Goal: Task Accomplishment & Management: Manage account settings

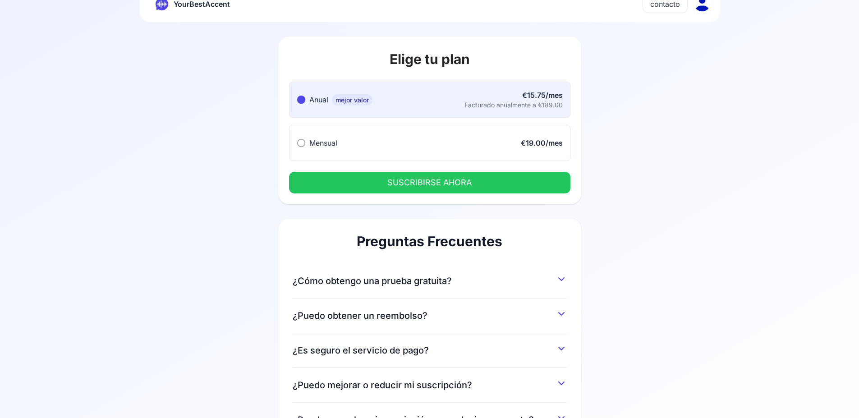
scroll to position [83, 0]
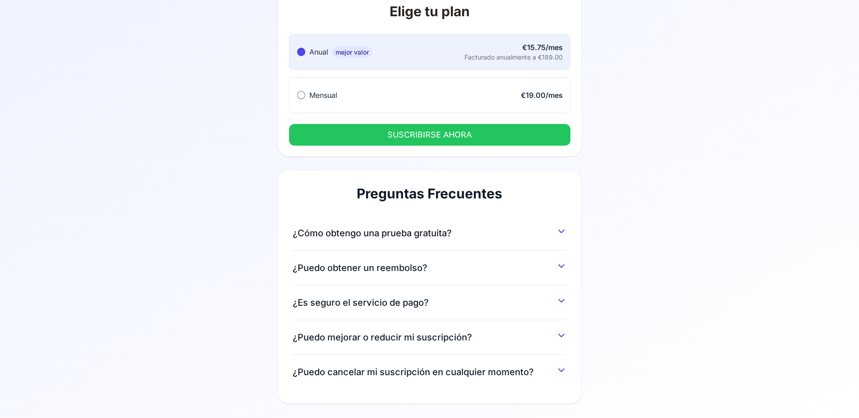
click at [551, 235] on button "¿Cómo obtengo una prueba gratuita?" at bounding box center [430, 231] width 274 height 16
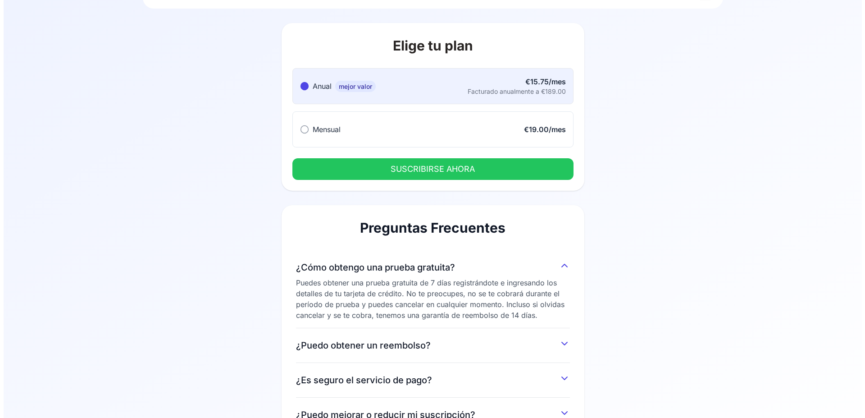
scroll to position [0, 0]
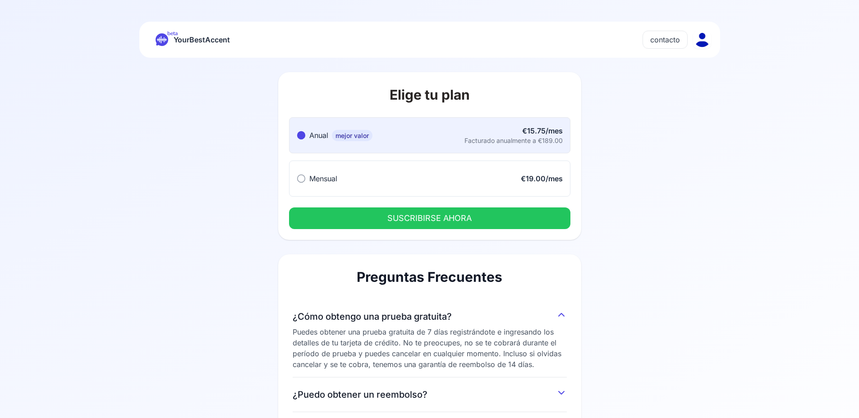
click at [704, 41] on html "beta YourBestAccent contacto Elige tu plan Anual mejor valor Anual mejor valor …" at bounding box center [429, 209] width 859 height 418
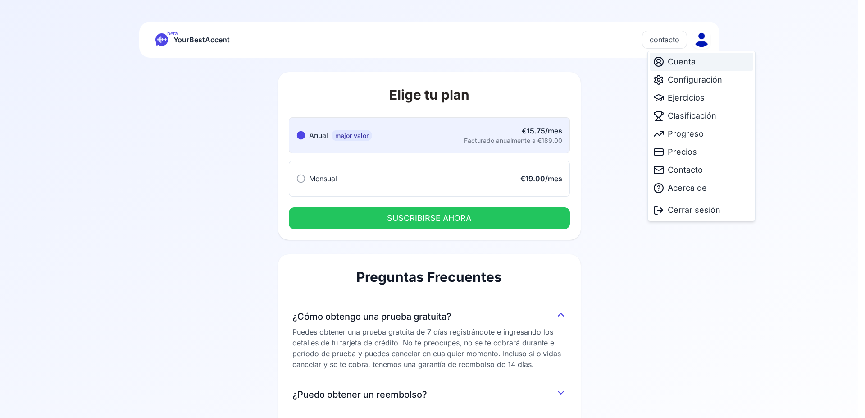
click at [693, 64] on span "Cuenta" at bounding box center [682, 61] width 28 height 13
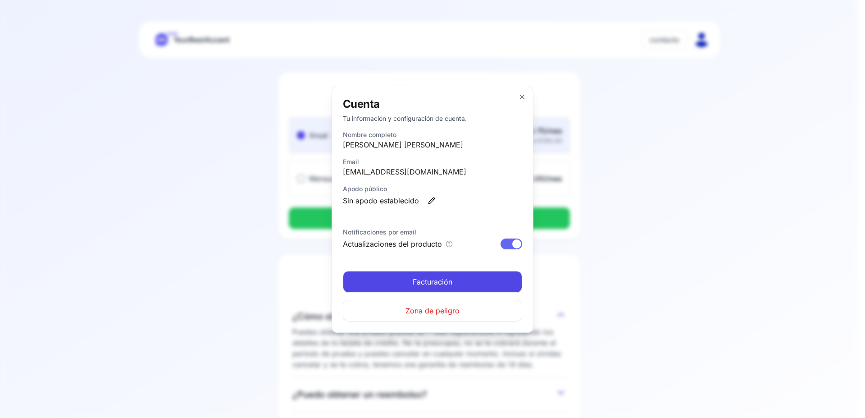
click at [428, 314] on span "Zona de peligro" at bounding box center [433, 310] width 54 height 11
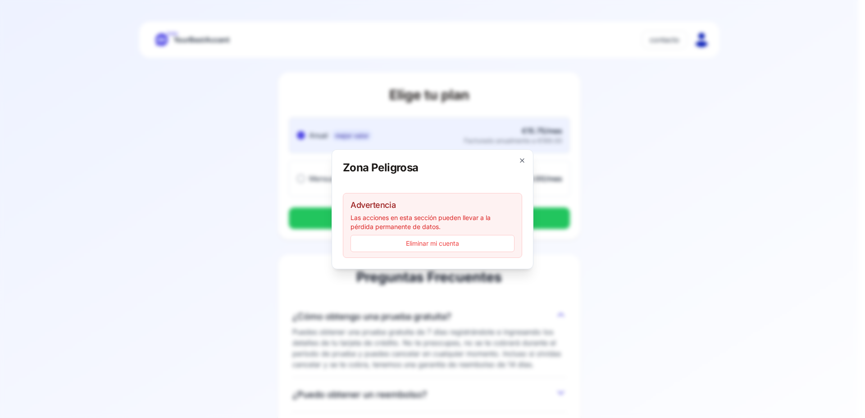
click at [434, 243] on button "Eliminar mi cuenta" at bounding box center [433, 243] width 164 height 17
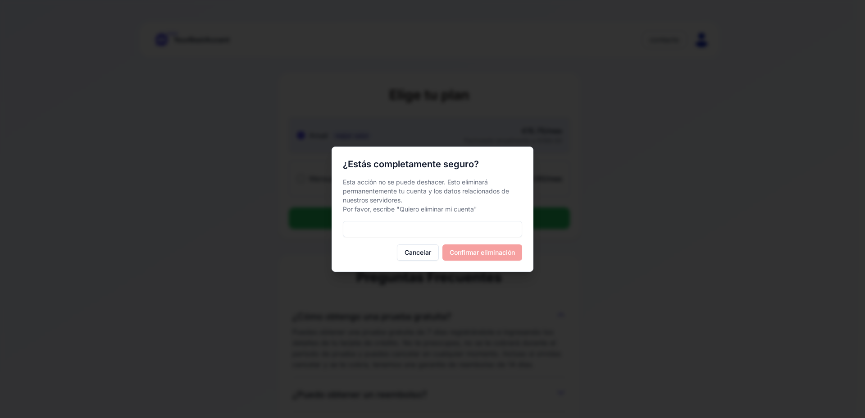
click at [497, 253] on div "Cancelar Confirmar eliminación" at bounding box center [432, 252] width 179 height 16
click at [385, 227] on input at bounding box center [432, 229] width 179 height 16
click at [403, 210] on p "Esta acción no se puede deshacer. Esto eliminará permanentemente tu cuenta y lo…" at bounding box center [432, 196] width 179 height 36
drag, startPoint x: 403, startPoint y: 210, endPoint x: 475, endPoint y: 206, distance: 72.2
click at [475, 206] on p "Esta acción no se puede deshacer. Esto eliminará permanentemente tu cuenta y lo…" at bounding box center [432, 196] width 179 height 36
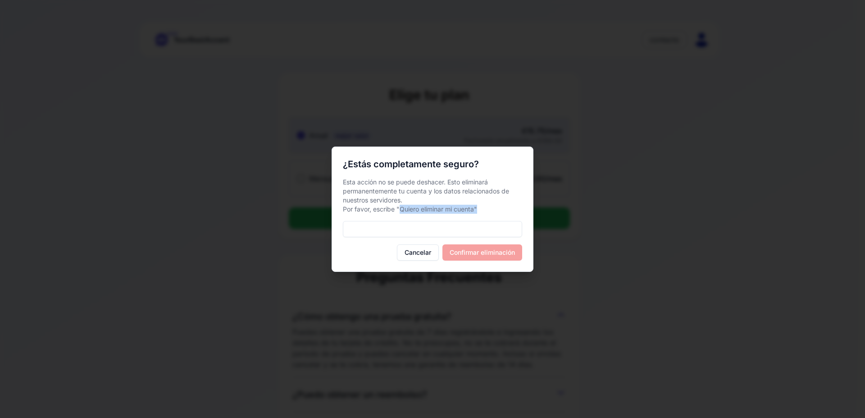
copy p "Quiero eliminar mi cuenta""
click at [383, 235] on input at bounding box center [432, 229] width 179 height 16
paste input "**********"
type input "**********"
click at [473, 254] on button "Confirmar eliminación" at bounding box center [483, 252] width 80 height 16
